Goal: Navigation & Orientation: Find specific page/section

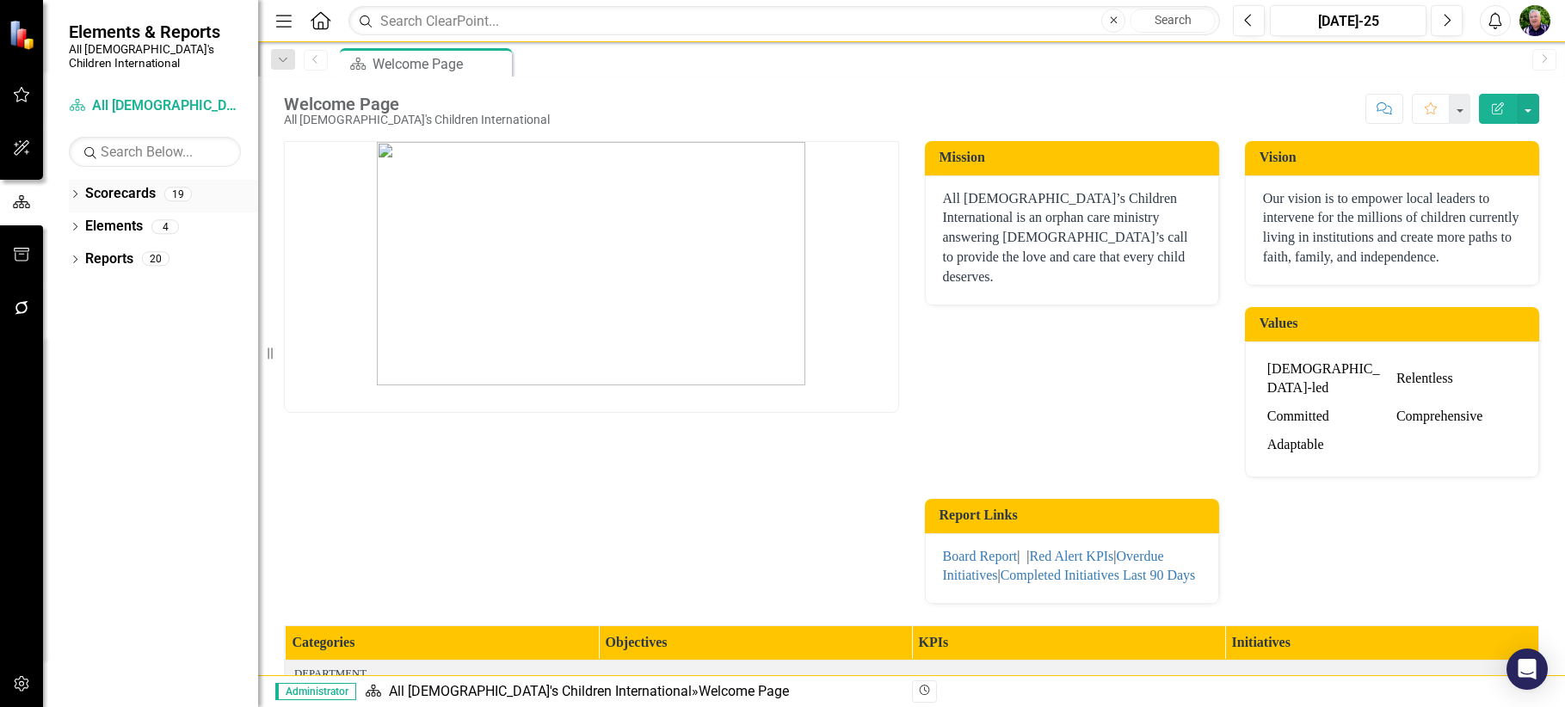
click at [75, 190] on icon at bounding box center [75, 194] width 4 height 8
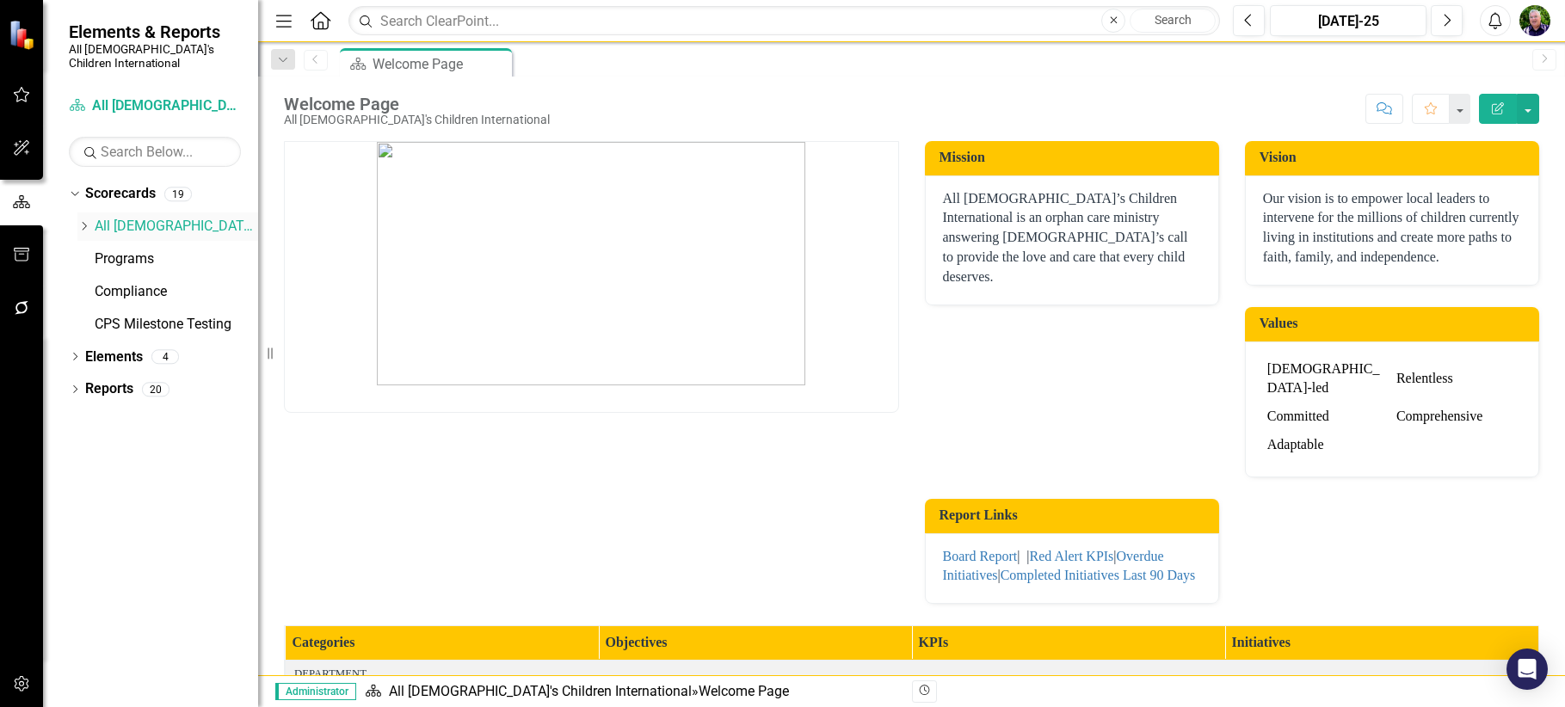
click at [86, 222] on icon at bounding box center [85, 226] width 4 height 9
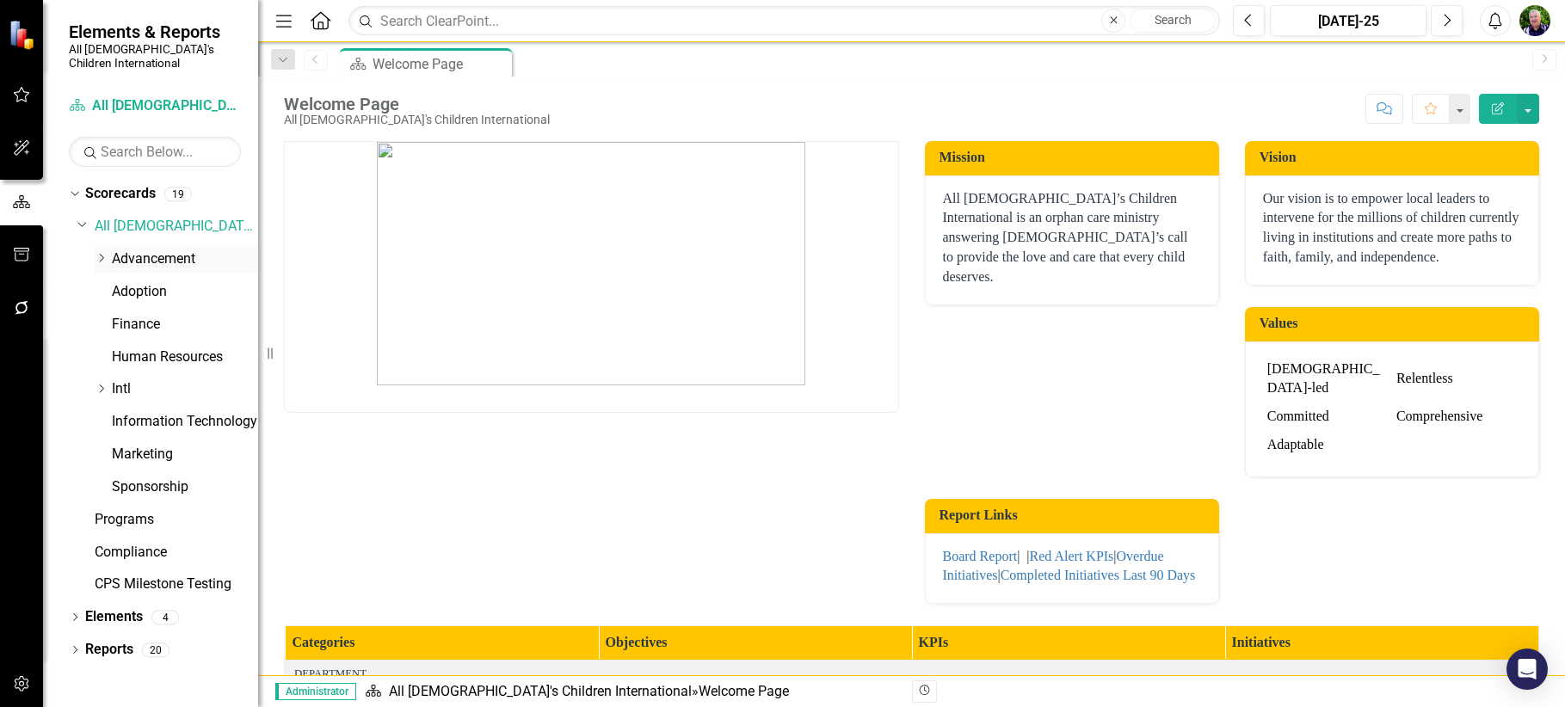
click at [96, 253] on icon "Dropdown" at bounding box center [101, 258] width 13 height 10
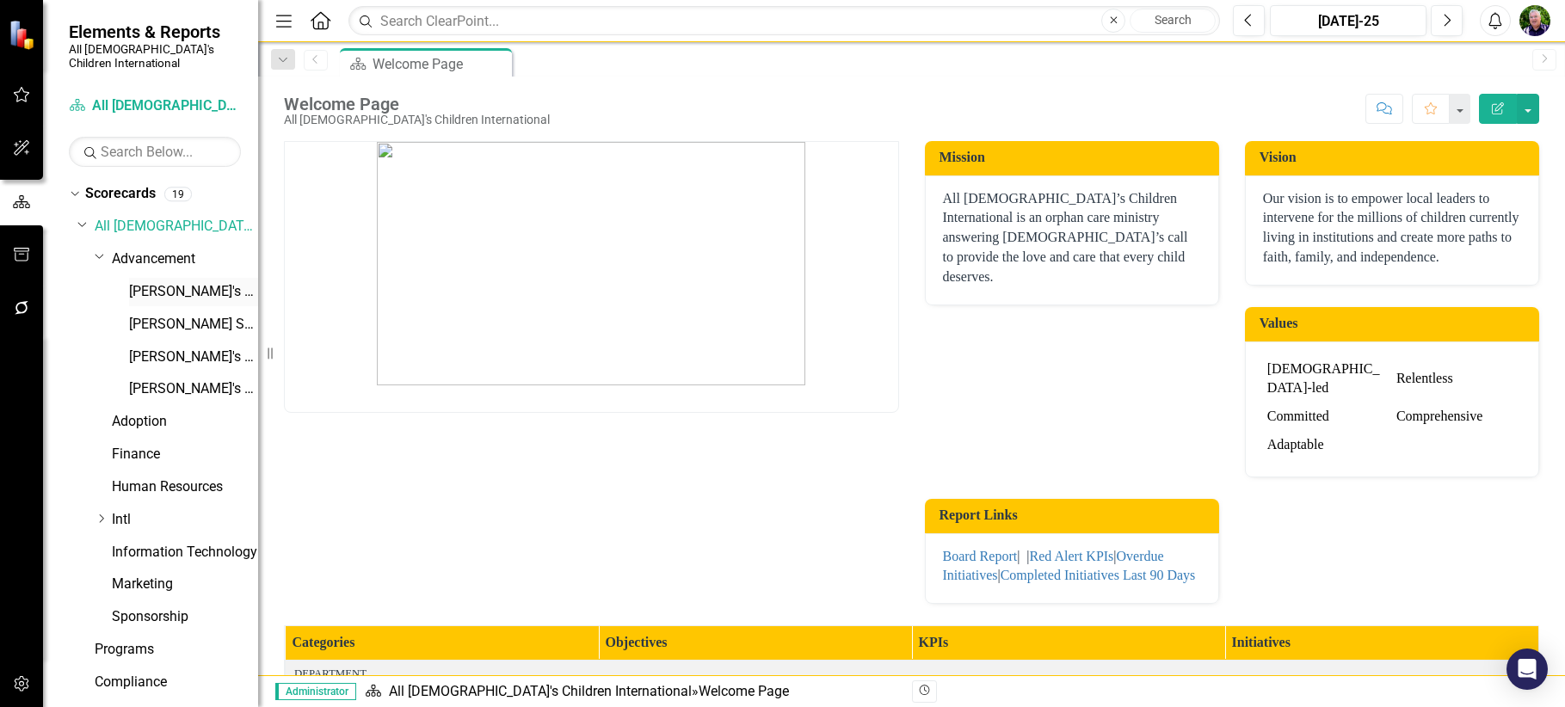
click at [179, 282] on link "[PERSON_NAME]'s Scorecard" at bounding box center [193, 292] width 129 height 20
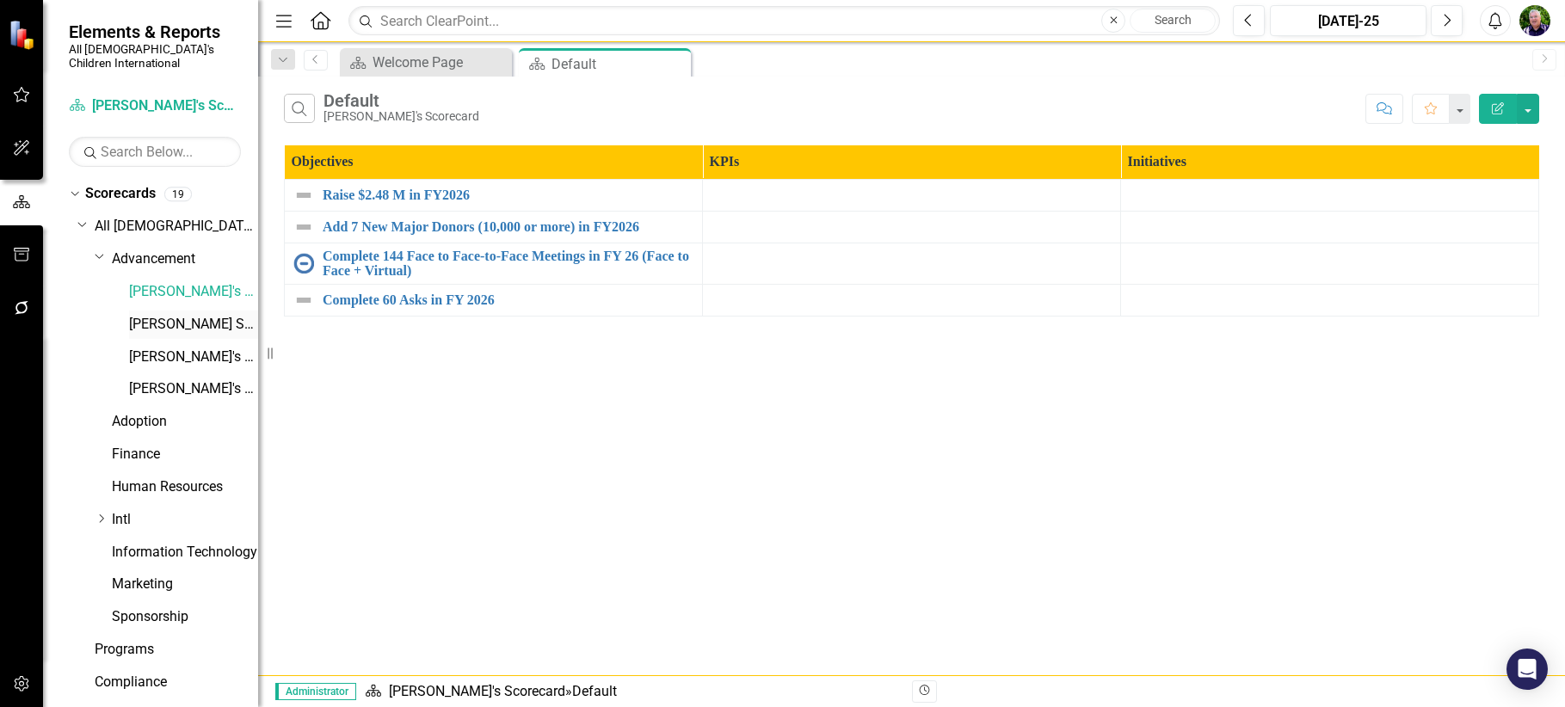
click at [199, 315] on link "[PERSON_NAME] Scorecard" at bounding box center [193, 325] width 129 height 20
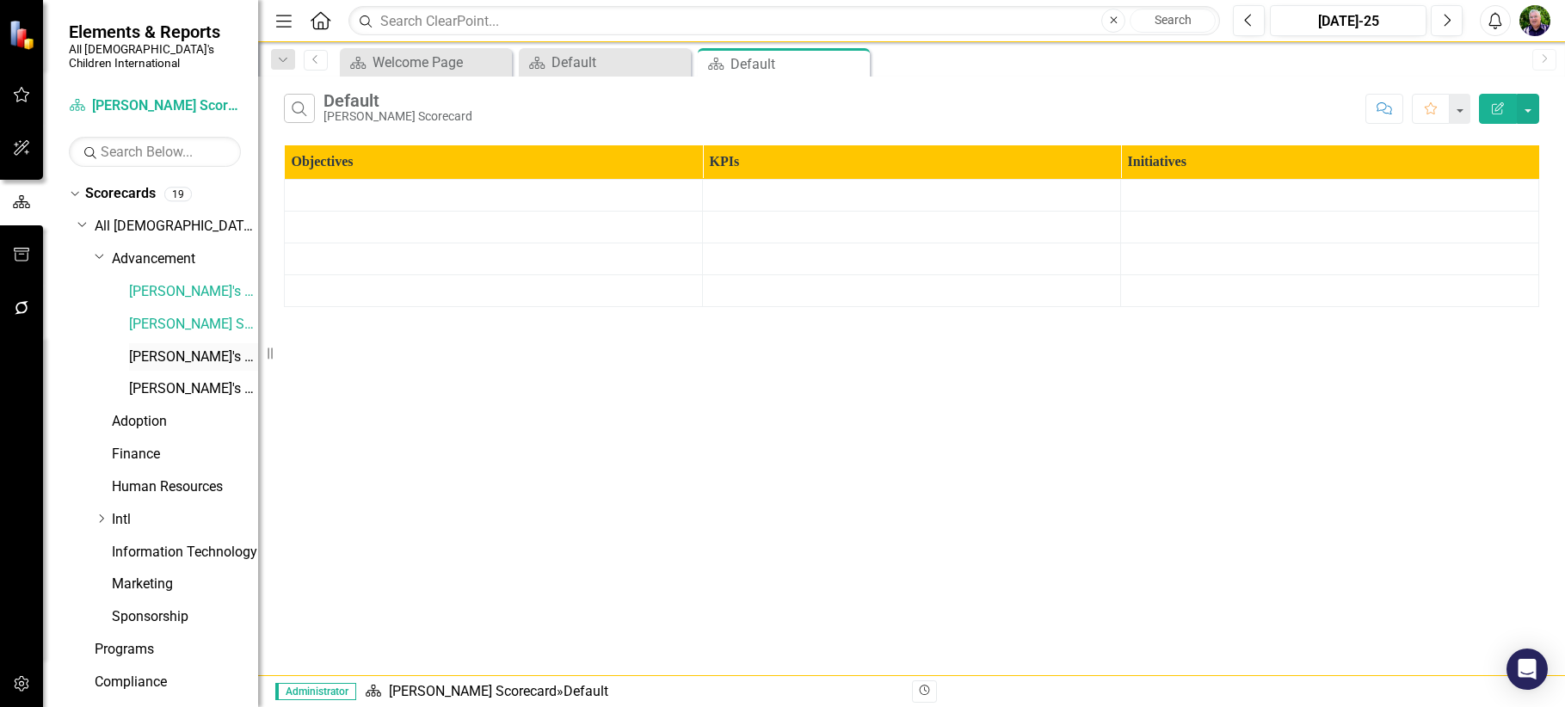
click at [213, 348] on link "[PERSON_NAME]'s Scorecard" at bounding box center [193, 358] width 129 height 20
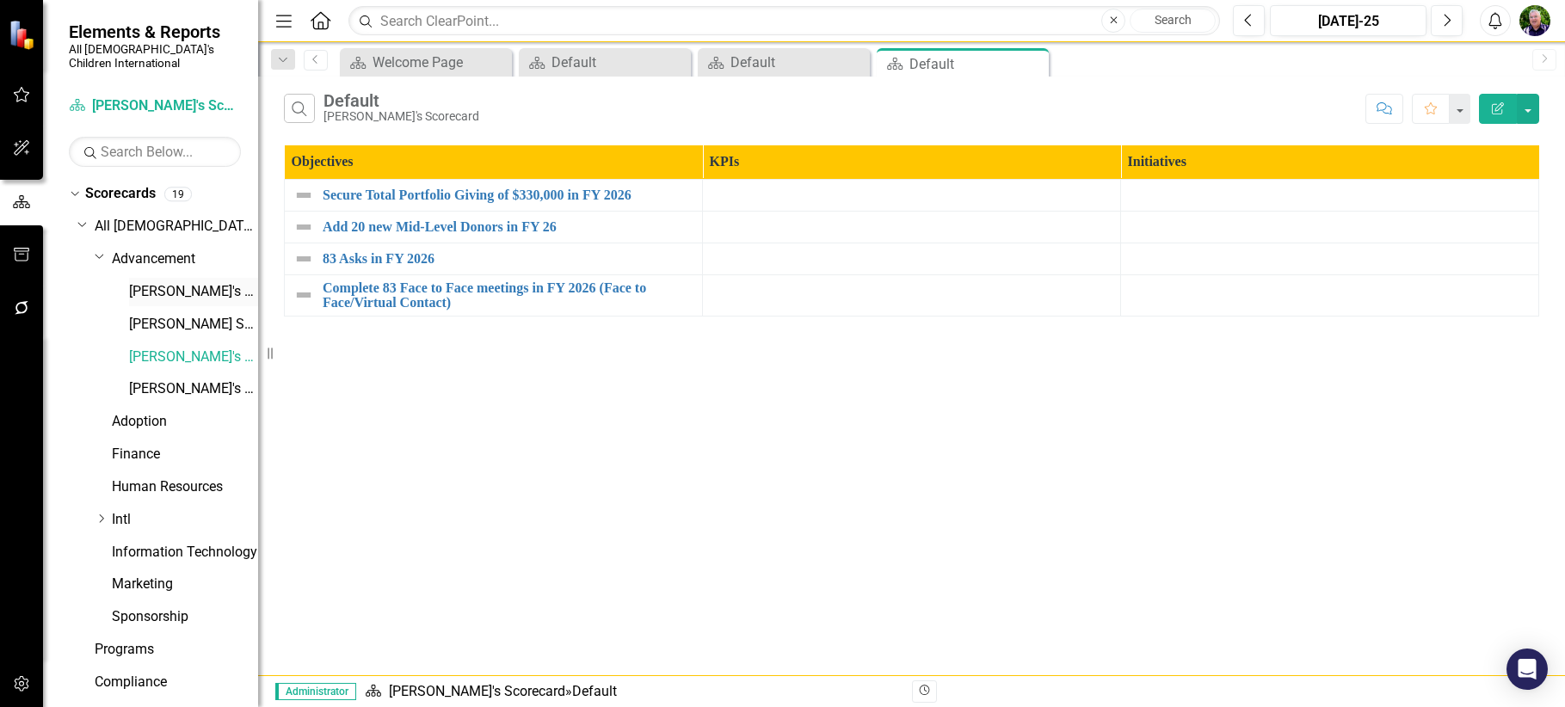
click at [191, 282] on link "[PERSON_NAME]'s Scorecard" at bounding box center [193, 292] width 129 height 20
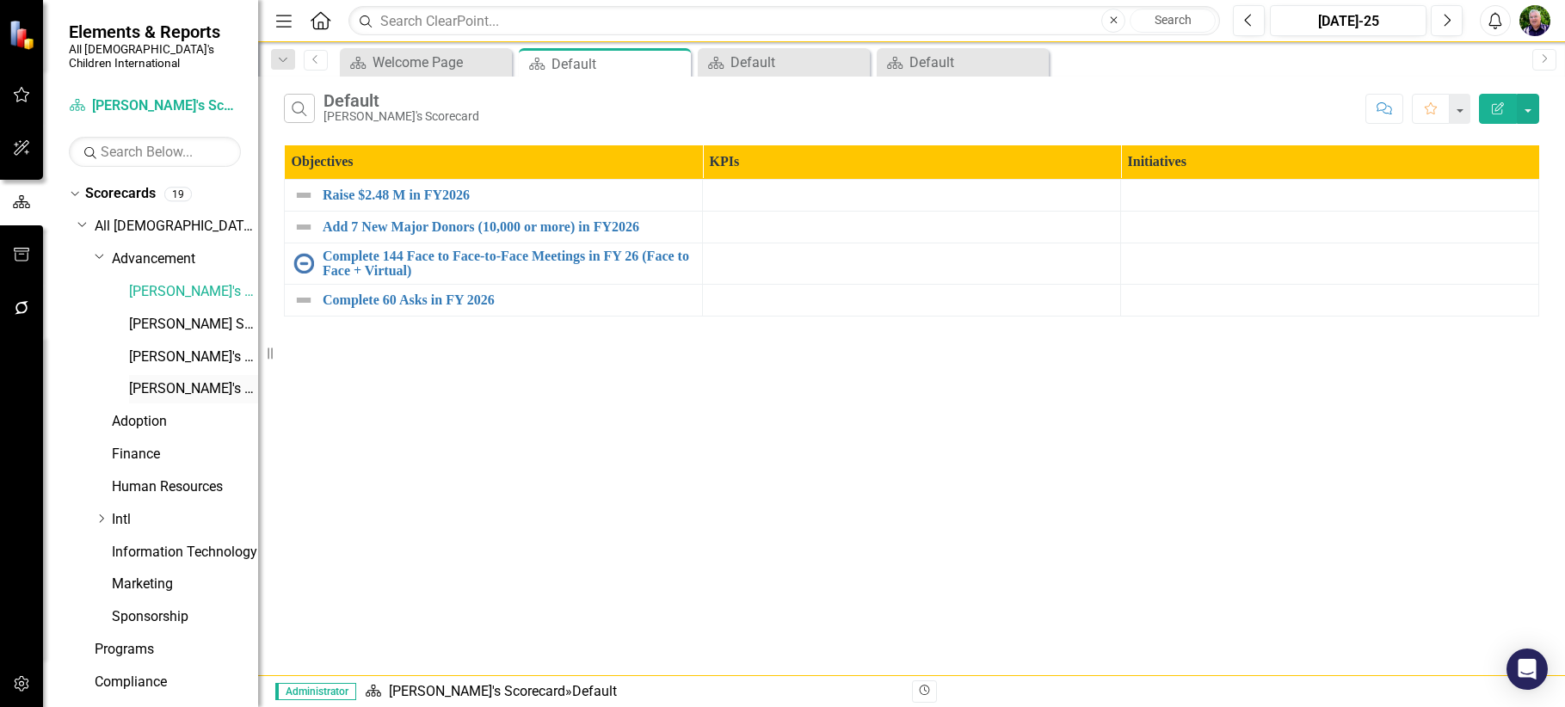
click at [195, 380] on link "[PERSON_NAME]'s Scorecard" at bounding box center [193, 390] width 129 height 20
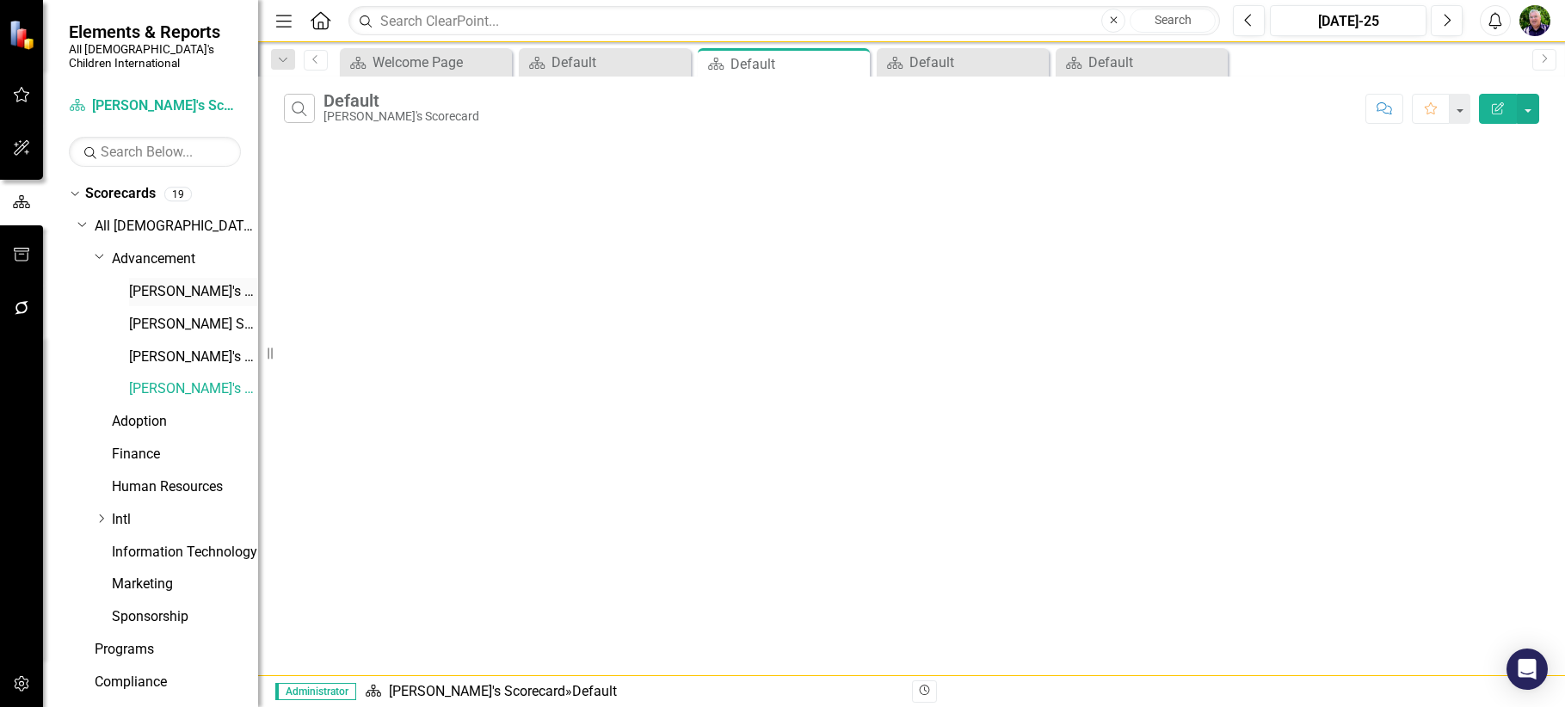
click at [168, 278] on div "[PERSON_NAME]'s Scorecard" at bounding box center [193, 292] width 129 height 28
click at [177, 282] on link "[PERSON_NAME]'s Scorecard" at bounding box center [193, 292] width 129 height 20
